Goal: Task Accomplishment & Management: Manage account settings

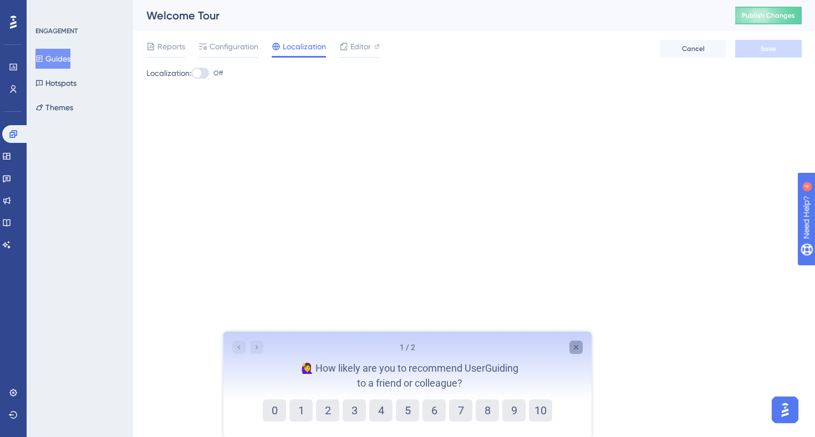
click at [574, 348] on icon "Close survey" at bounding box center [576, 347] width 9 height 9
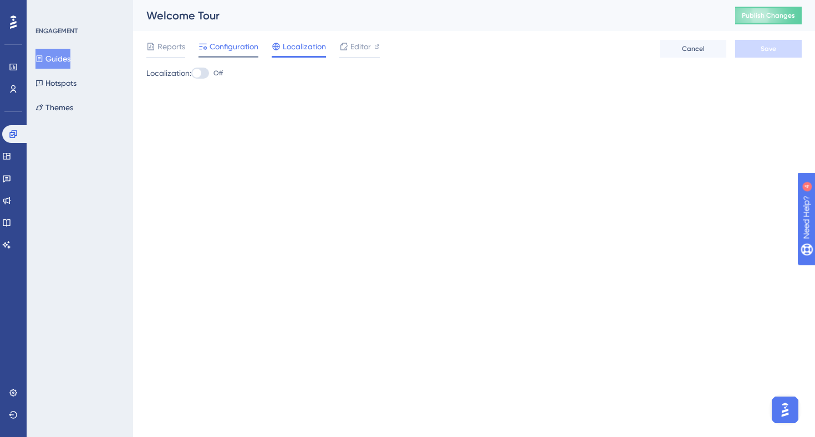
click at [256, 49] on span "Configuration" at bounding box center [234, 46] width 49 height 13
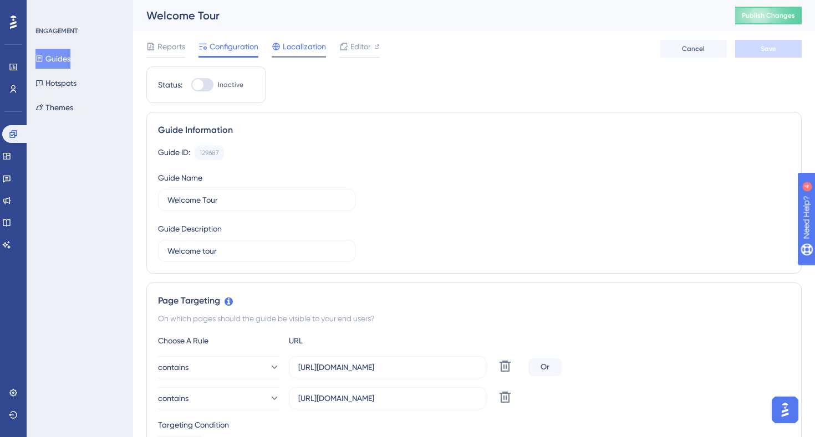
click at [291, 48] on span "Localization" at bounding box center [304, 46] width 43 height 13
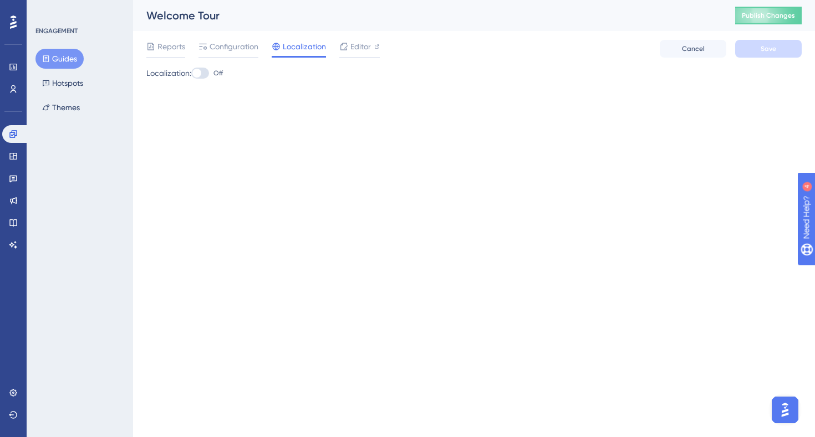
click at [49, 56] on icon at bounding box center [46, 59] width 8 height 8
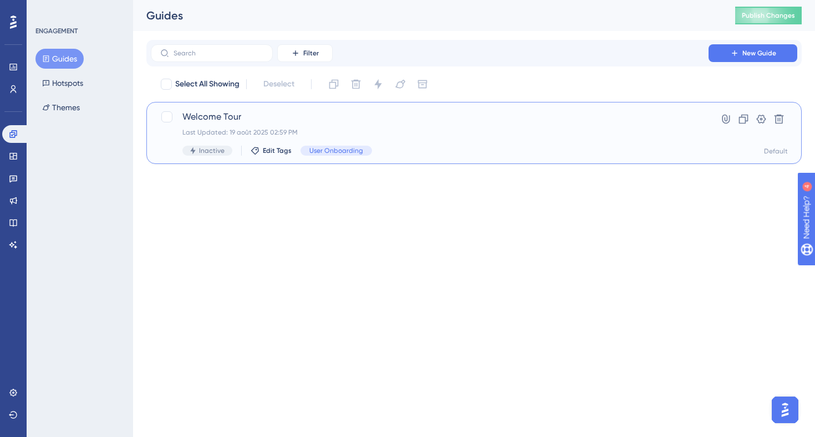
click at [253, 118] on span "Welcome Tour" at bounding box center [429, 116] width 495 height 13
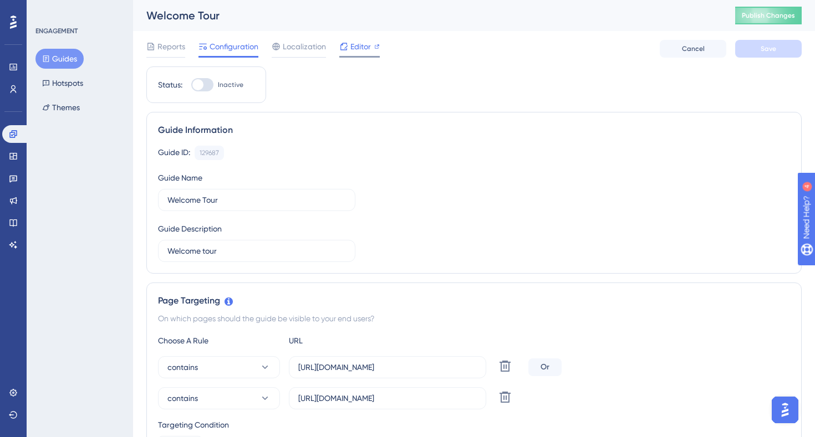
click at [358, 49] on span "Editor" at bounding box center [360, 46] width 21 height 13
click at [339, 42] on icon at bounding box center [343, 46] width 9 height 9
click at [308, 48] on span "Localization" at bounding box center [304, 46] width 43 height 13
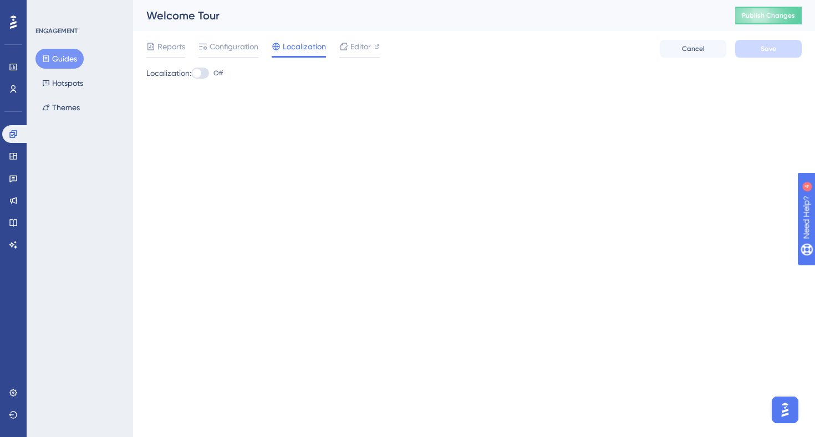
click at [209, 73] on div at bounding box center [200, 73] width 18 height 11
click at [191, 73] on input "Off" at bounding box center [191, 73] width 1 height 1
checkbox input "true"
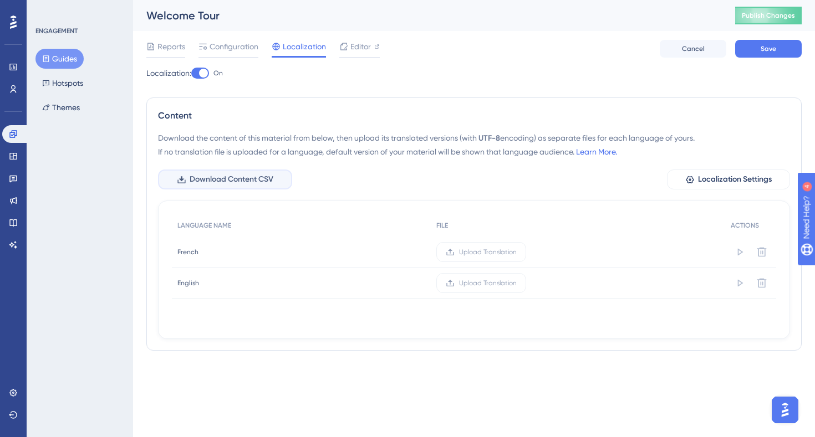
click at [266, 181] on span "Download Content CSV" at bounding box center [232, 179] width 84 height 13
click at [479, 280] on span "Upload Translation" at bounding box center [488, 283] width 58 height 9
click at [517, 283] on input "Upload Translation" at bounding box center [517, 283] width 0 height 0
click at [754, 44] on button "Save" at bounding box center [768, 49] width 67 height 18
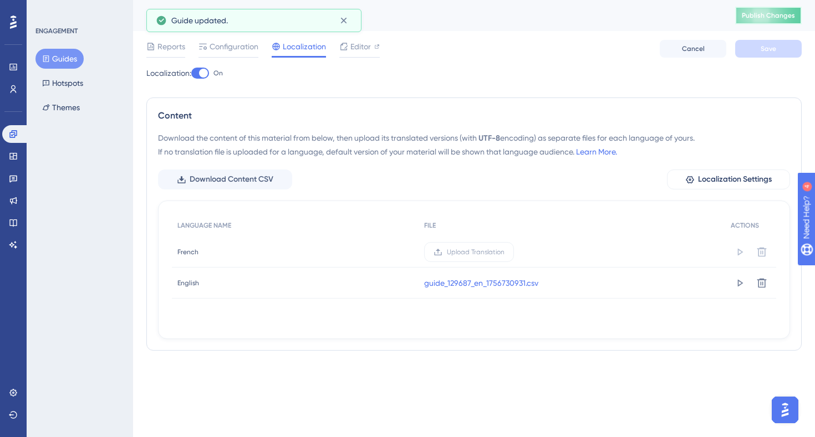
click at [762, 16] on span "Publish Changes" at bounding box center [768, 15] width 53 height 9
click at [8, 63] on link at bounding box center [13, 67] width 22 height 18
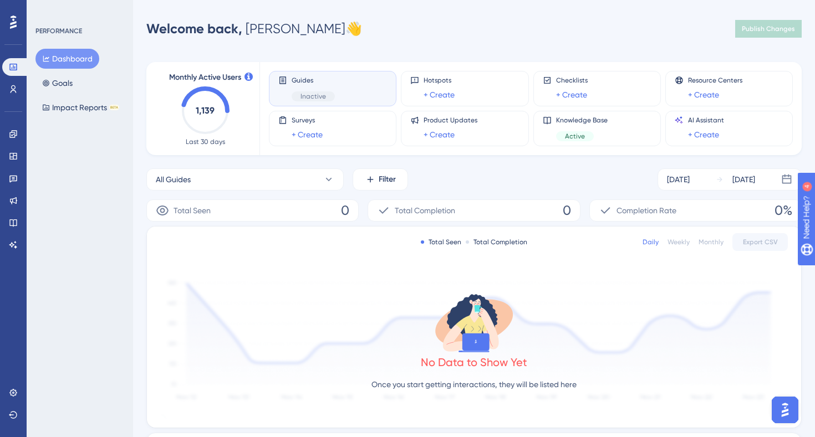
click at [9, 57] on div "Performance Users" at bounding box center [13, 64] width 22 height 67
click at [9, 71] on icon at bounding box center [13, 67] width 9 height 9
click at [12, 125] on link at bounding box center [13, 134] width 22 height 18
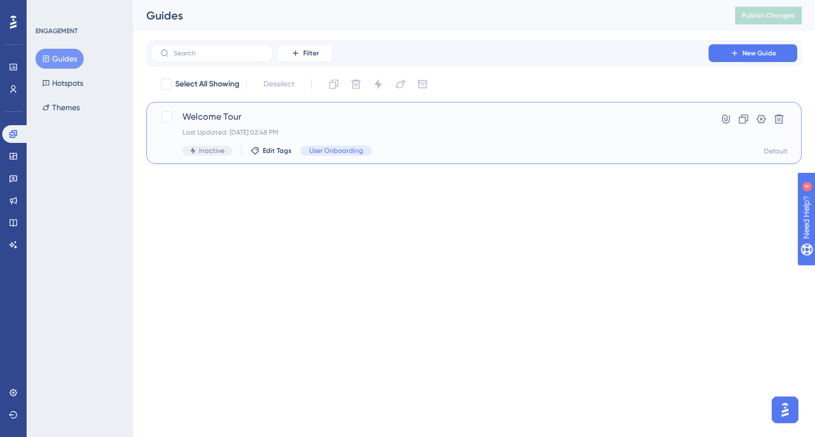
click at [292, 104] on div "Welcome Tour Last Updated: 01 sept. 2025 02:48 PM Inactive Edit Tags User Onboa…" at bounding box center [473, 133] width 655 height 62
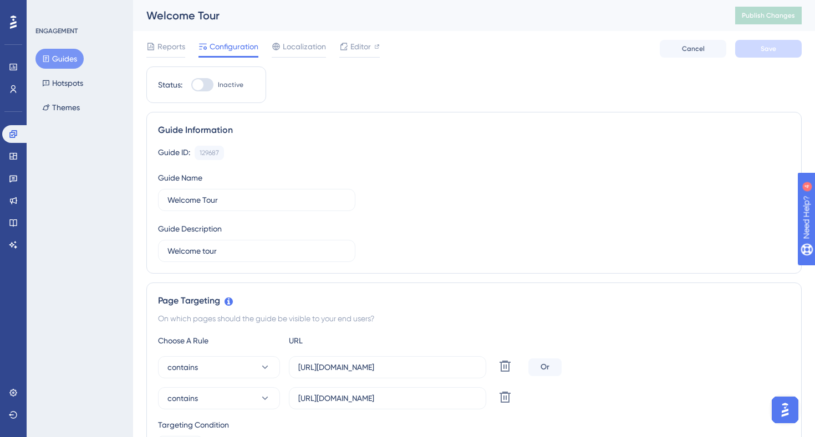
click at [463, 65] on div "Reports Configuration Localization Editor Cancel Save" at bounding box center [473, 48] width 655 height 35
